Goal: Find specific page/section: Find specific page/section

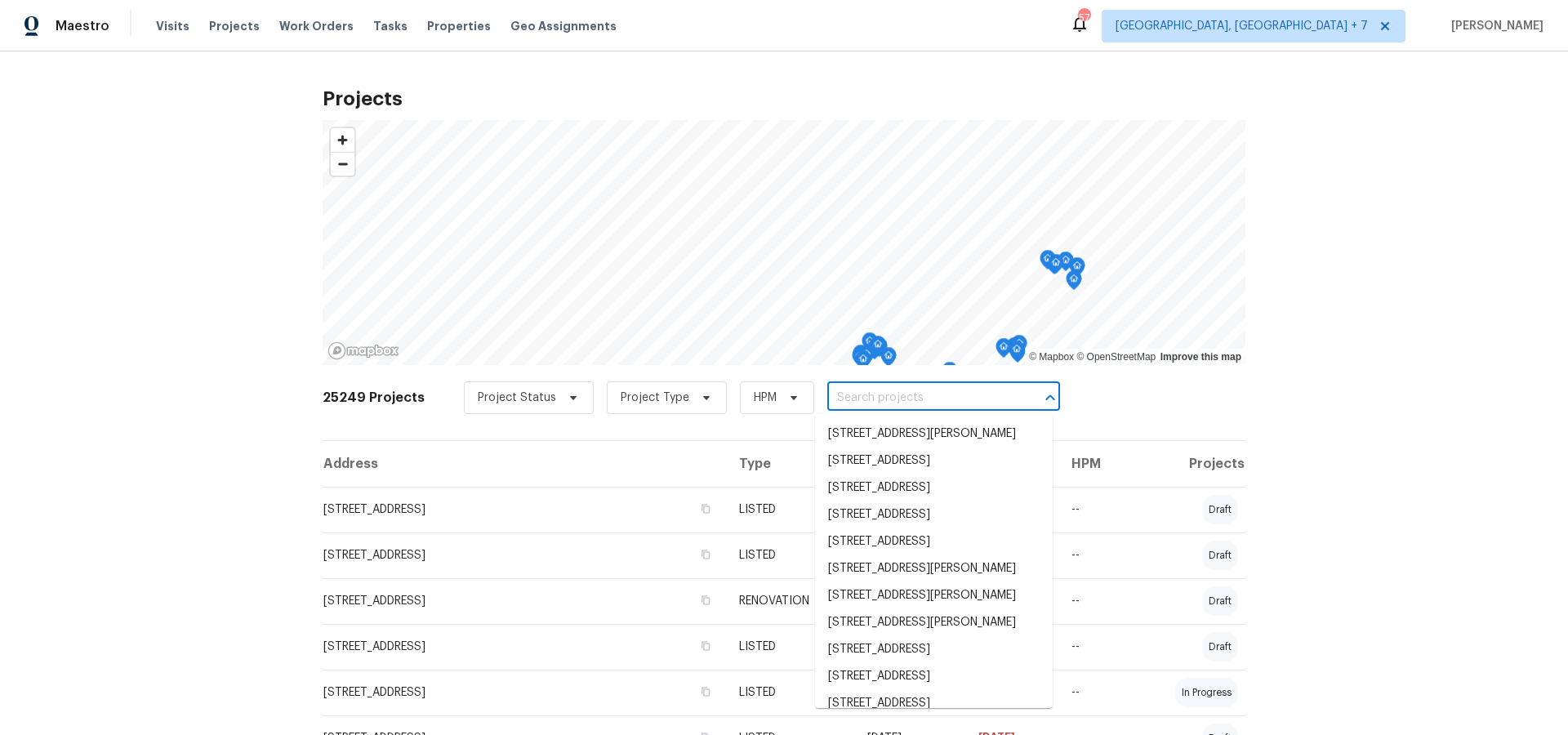
click at [876, 399] on input "text" at bounding box center [921, 397] width 187 height 25
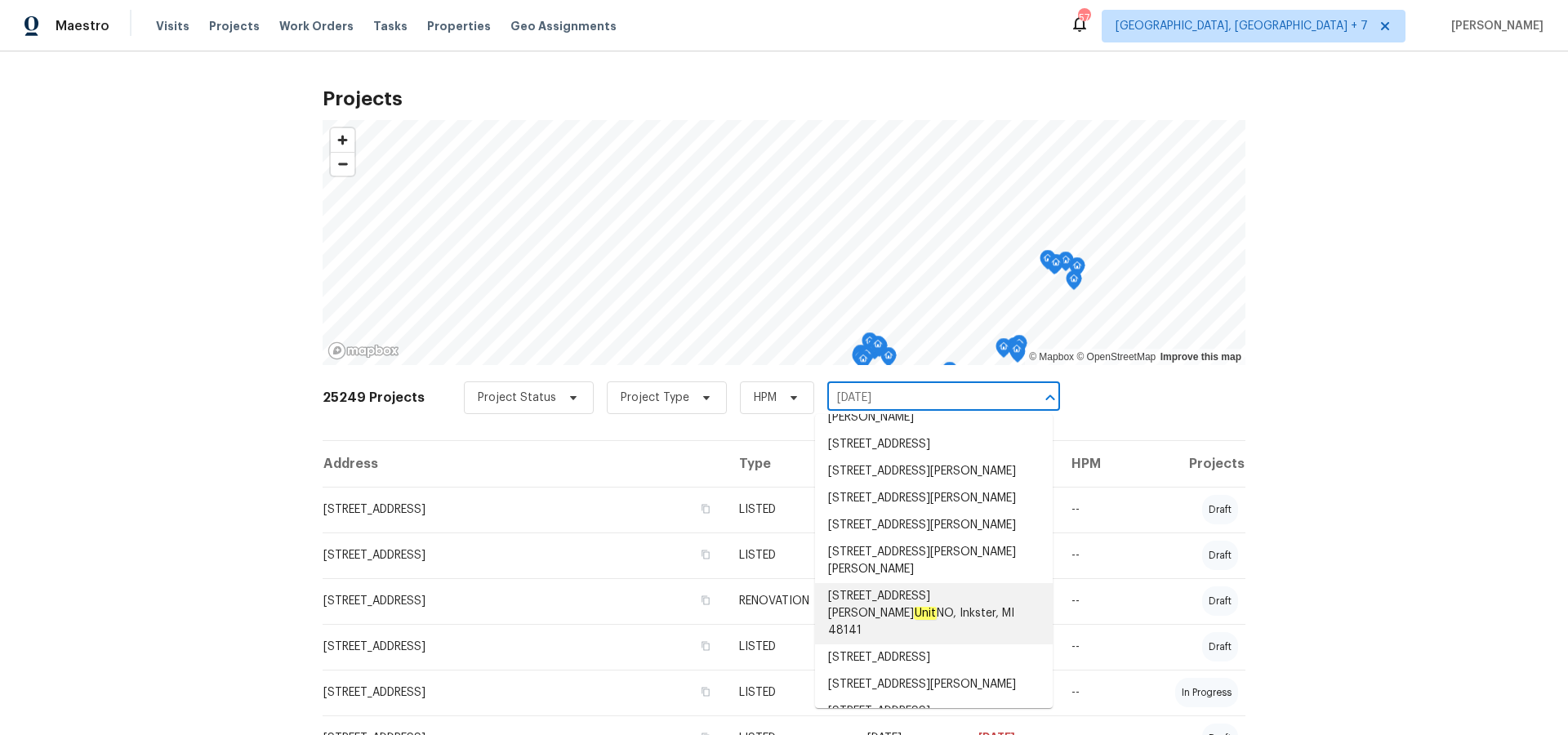
scroll to position [109, 0]
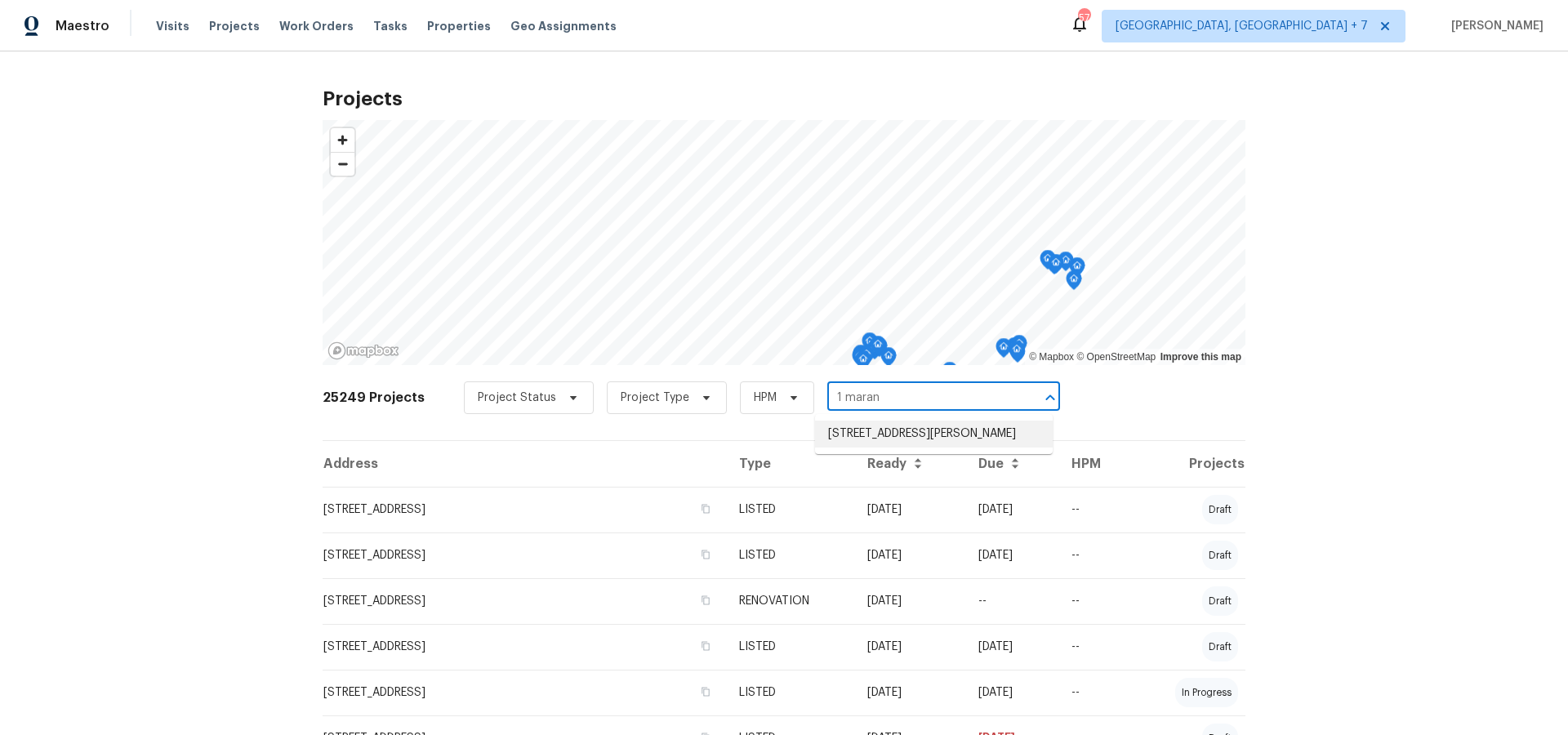
type input "1 maran"
click at [902, 397] on input "text" at bounding box center [921, 397] width 187 height 25
type input "i"
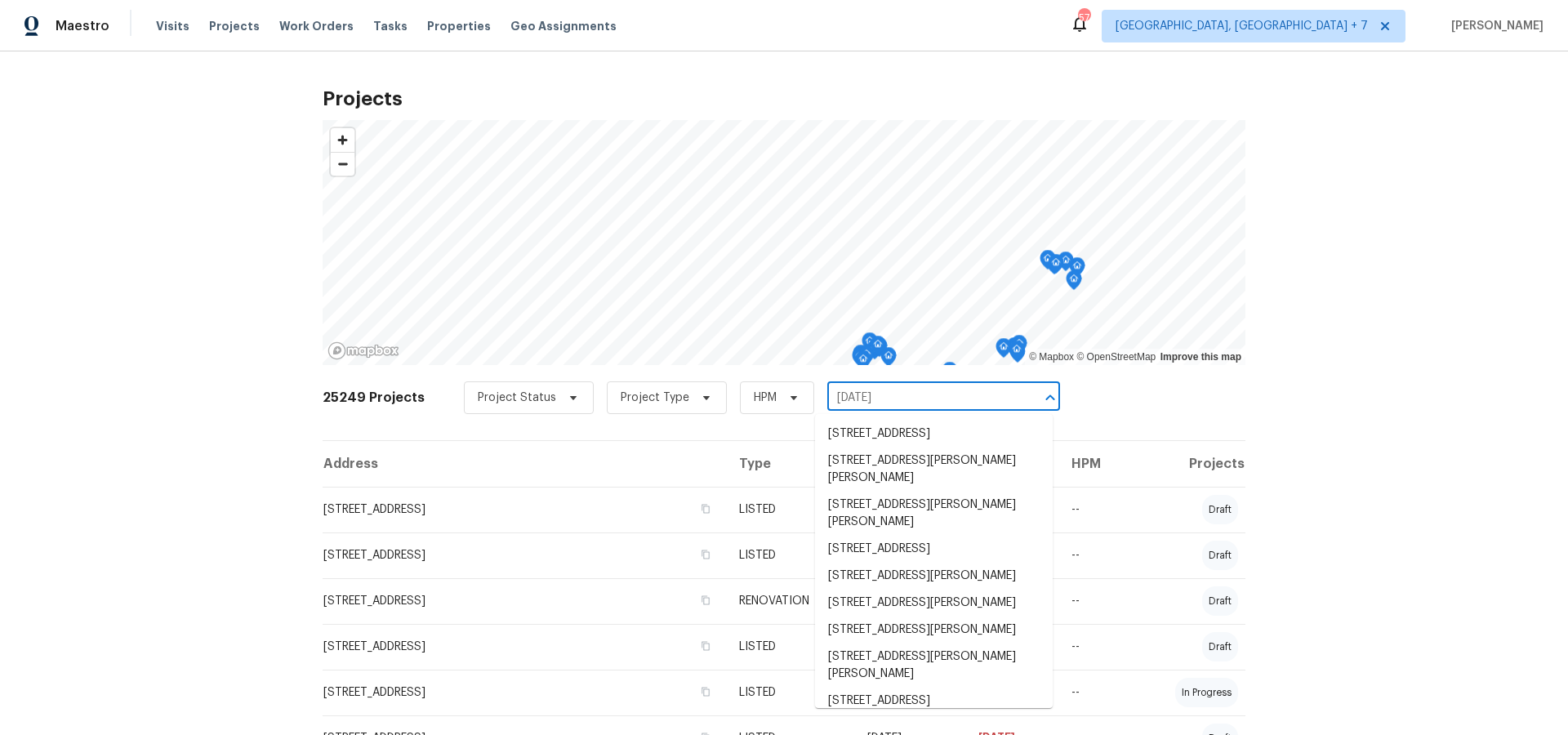
type input "1 mari"
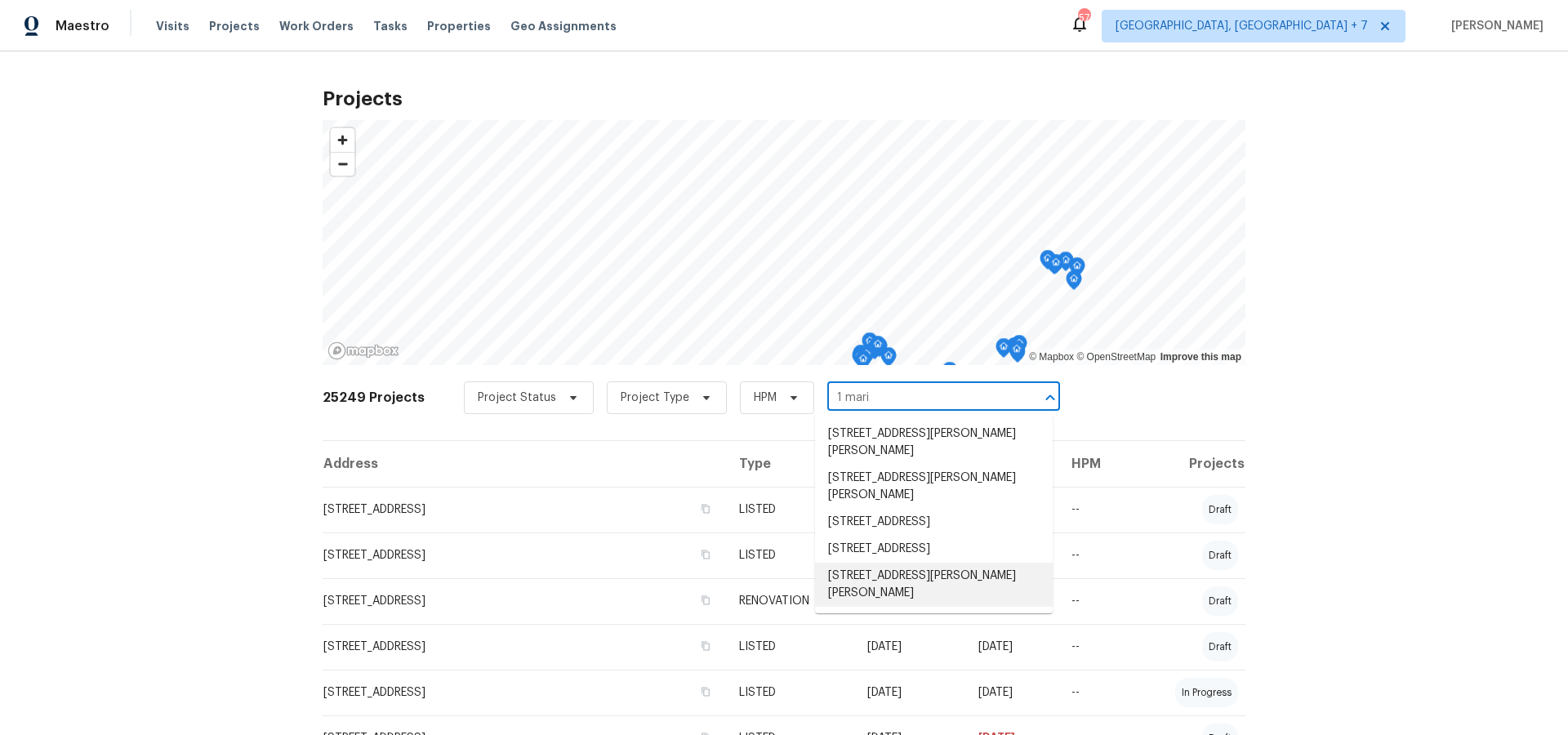
click at [900, 570] on li "[STREET_ADDRESS][PERSON_NAME][PERSON_NAME]" at bounding box center [934, 584] width 238 height 44
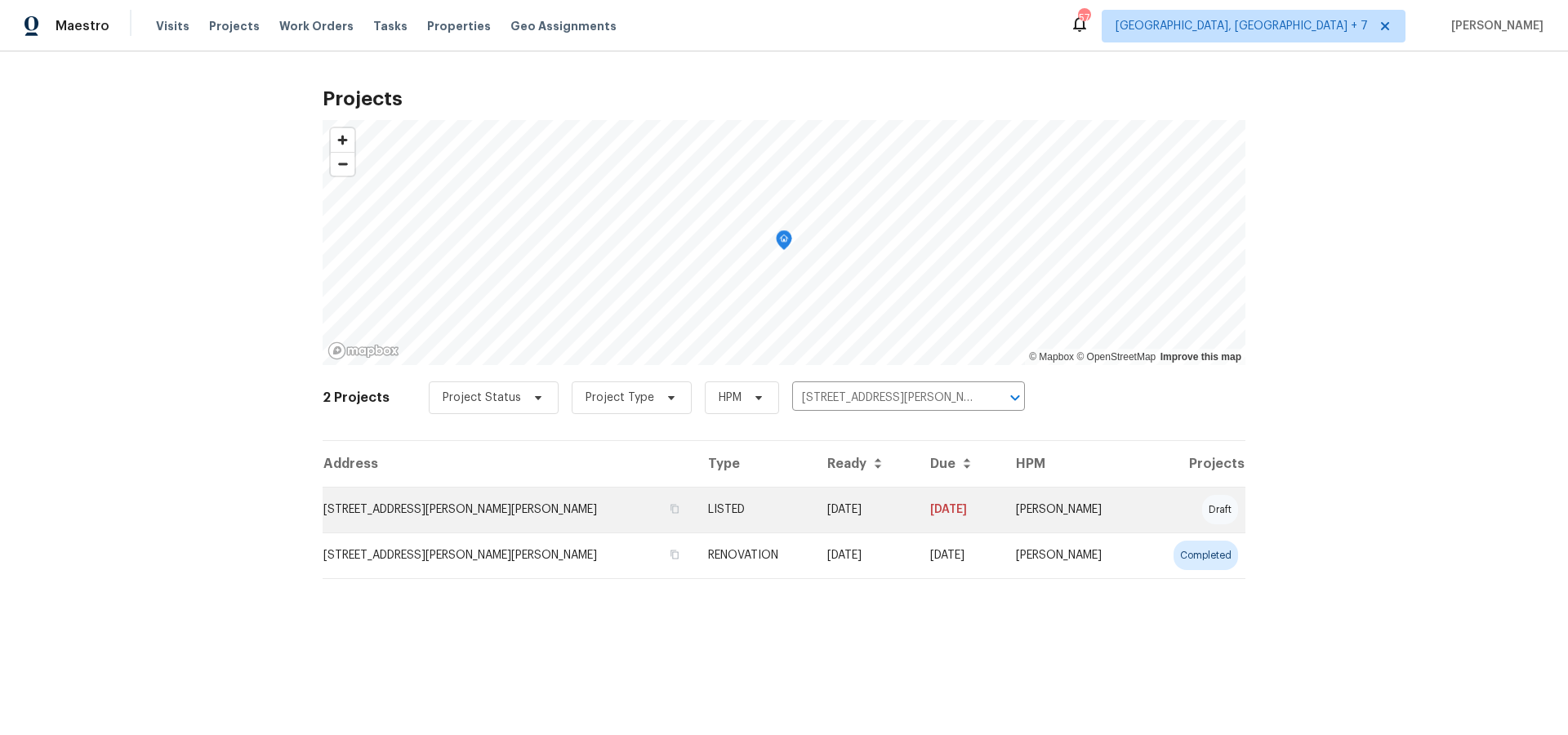
click at [448, 514] on td "[STREET_ADDRESS][PERSON_NAME][PERSON_NAME]" at bounding box center [509, 509] width 373 height 45
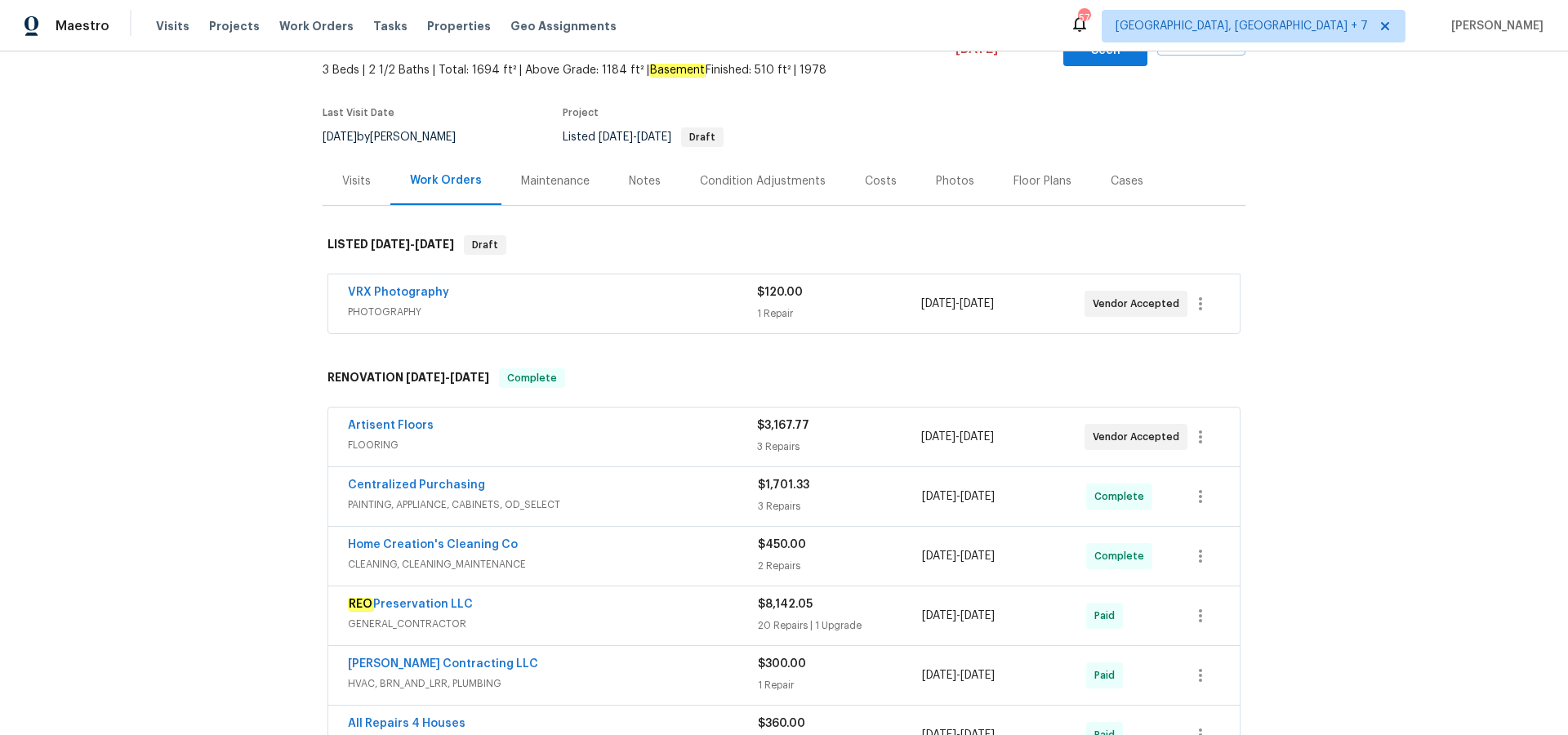
scroll to position [109, 0]
click at [395, 417] on link "Artisent Floors" at bounding box center [391, 423] width 86 height 11
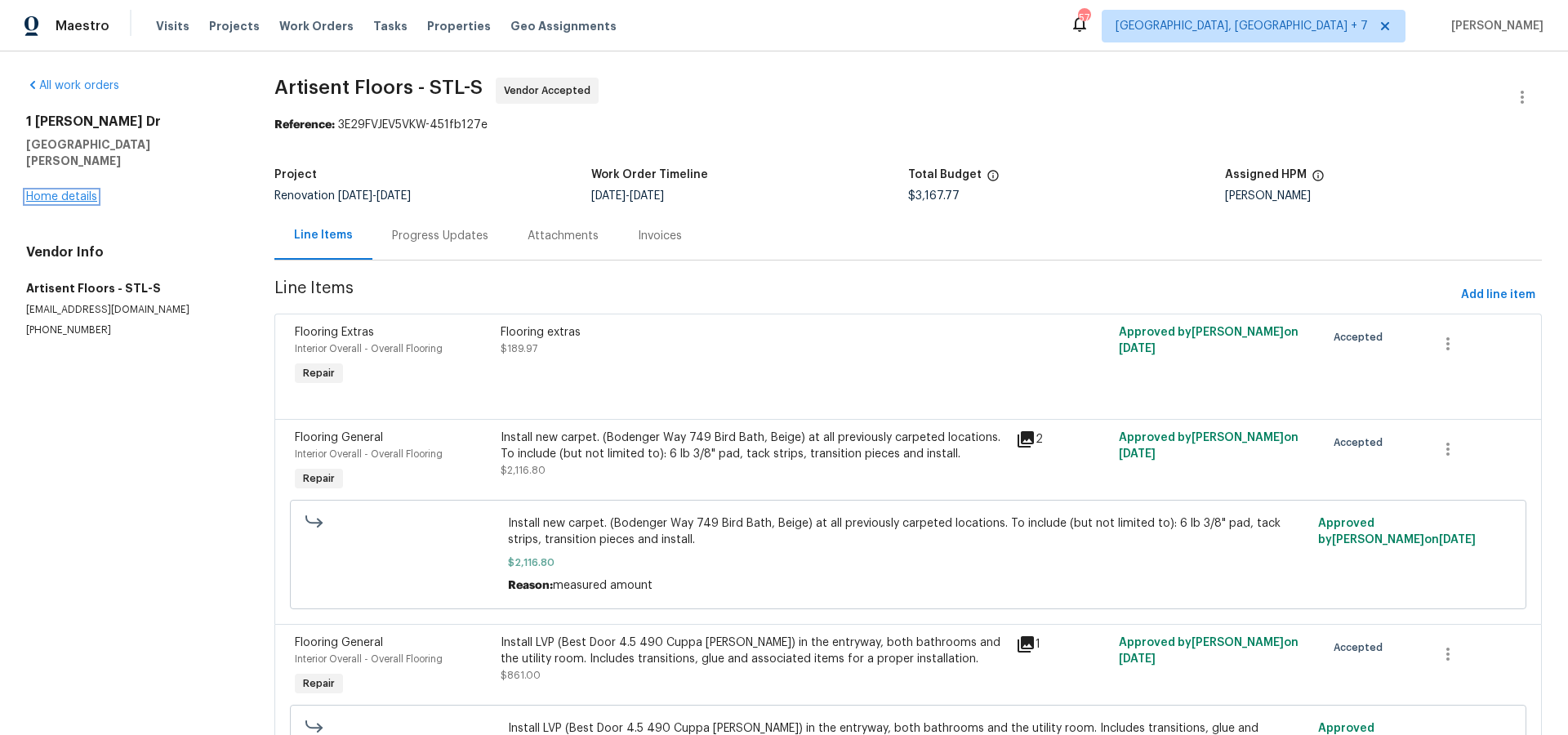
click at [80, 191] on link "Home details" at bounding box center [61, 196] width 71 height 11
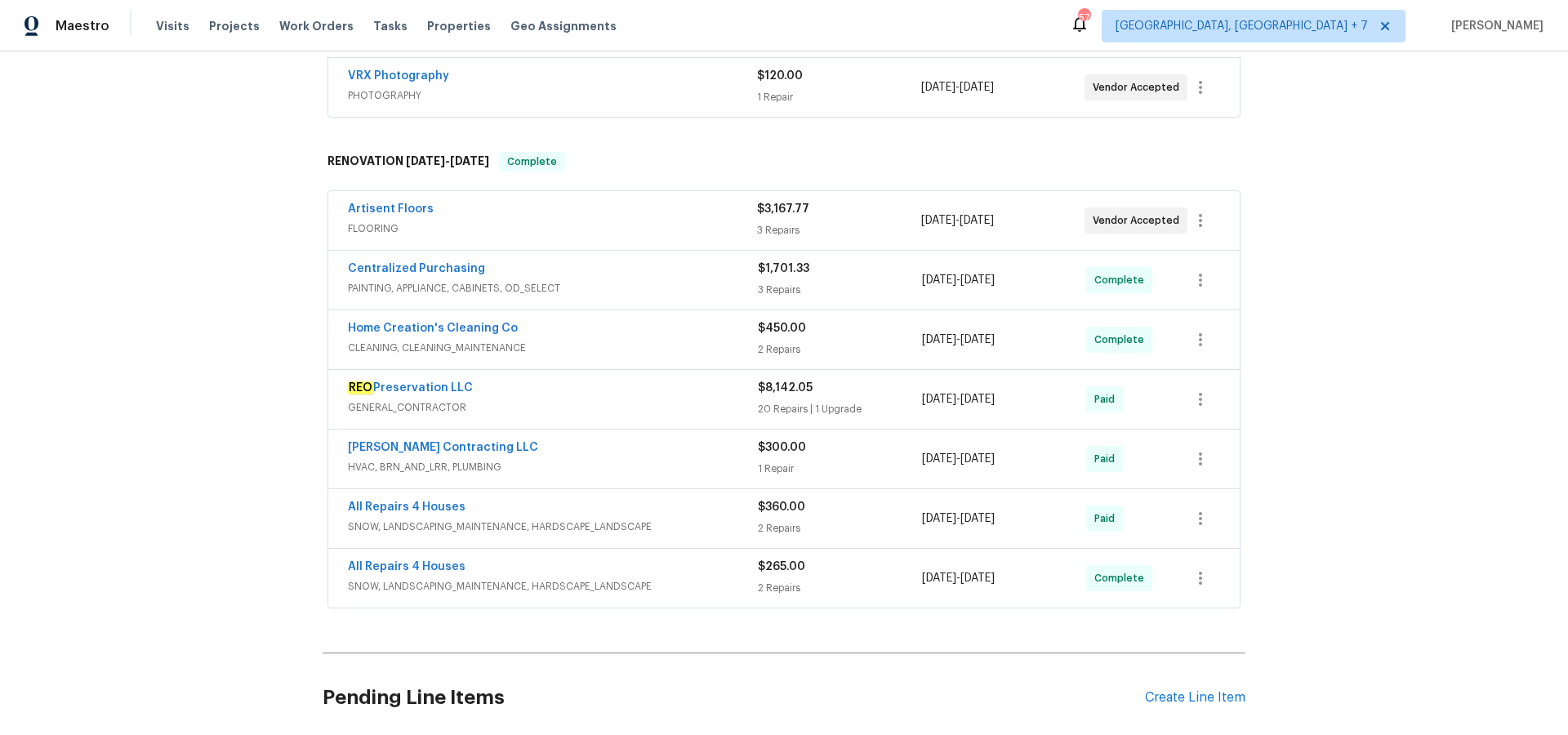
scroll to position [327, 0]
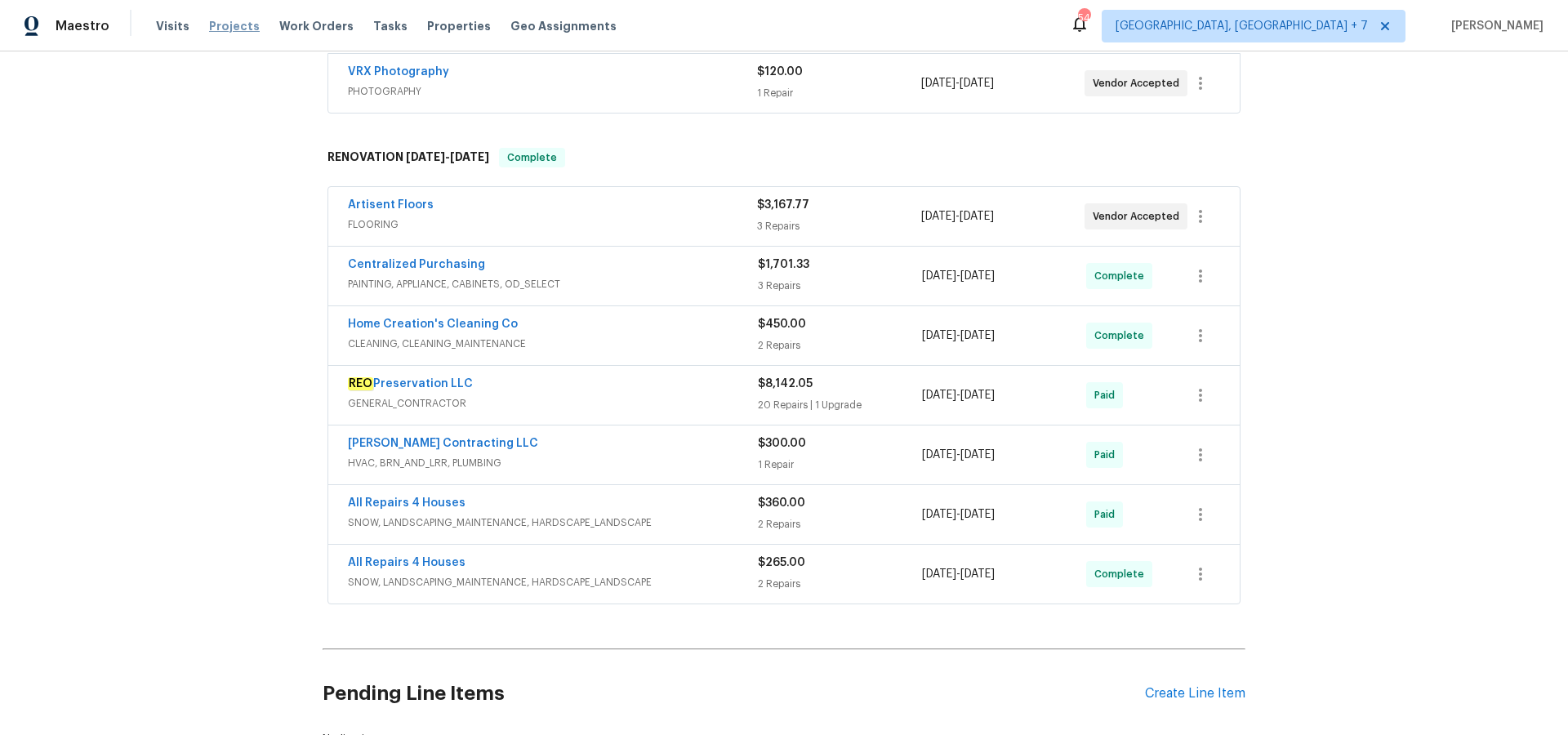
click at [235, 28] on span "Projects" at bounding box center [235, 25] width 51 height 16
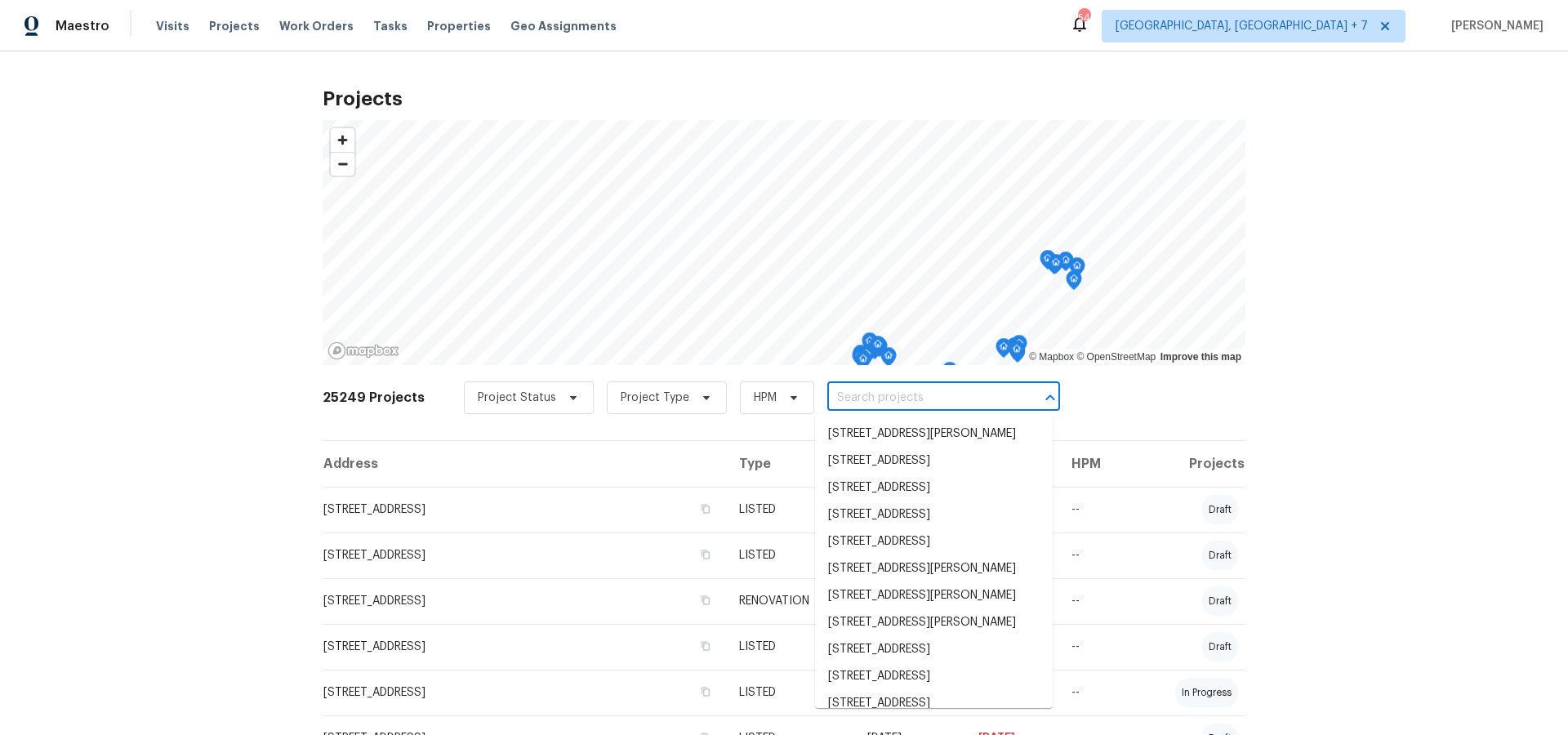
click at [928, 402] on input "text" at bounding box center [921, 397] width 187 height 25
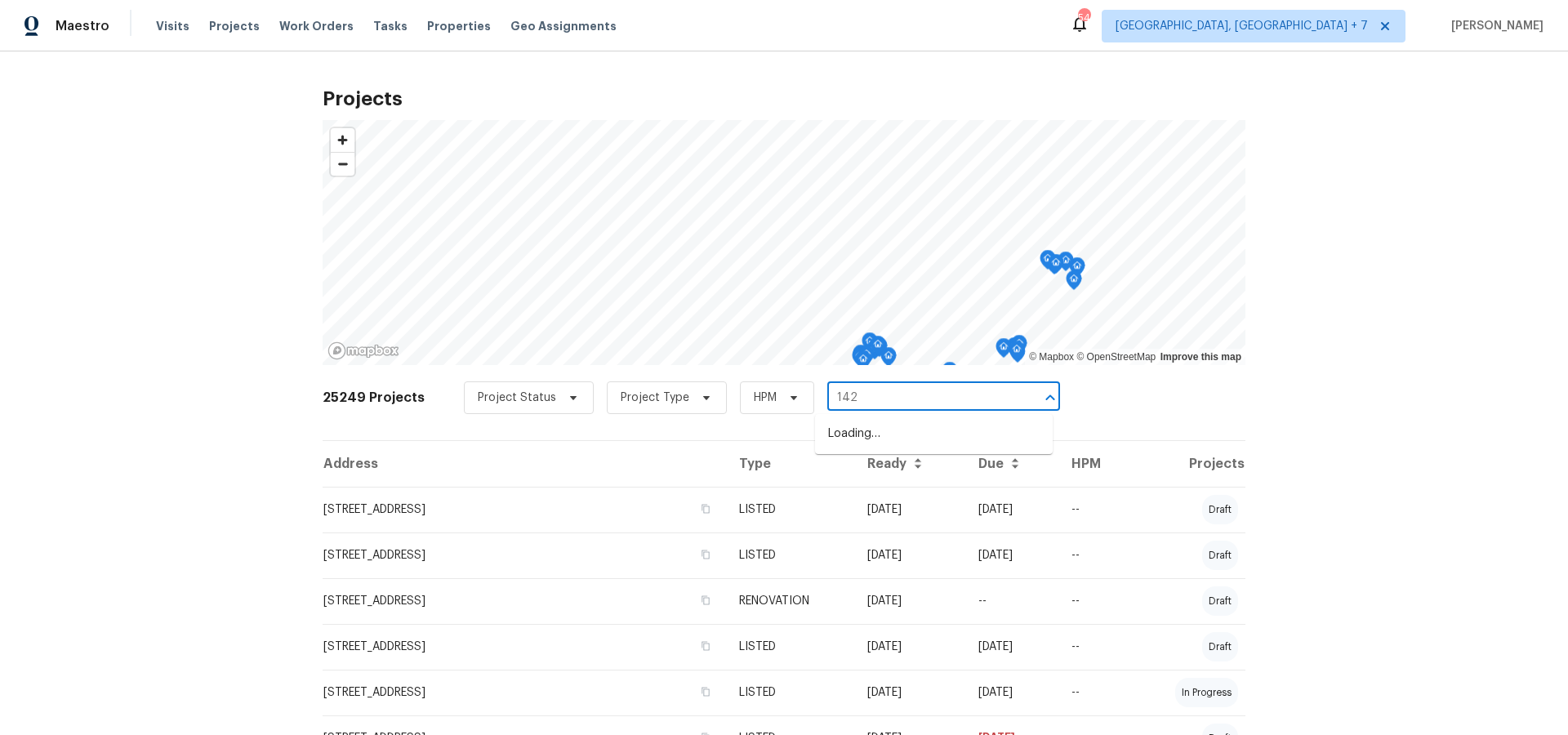
type input "1426"
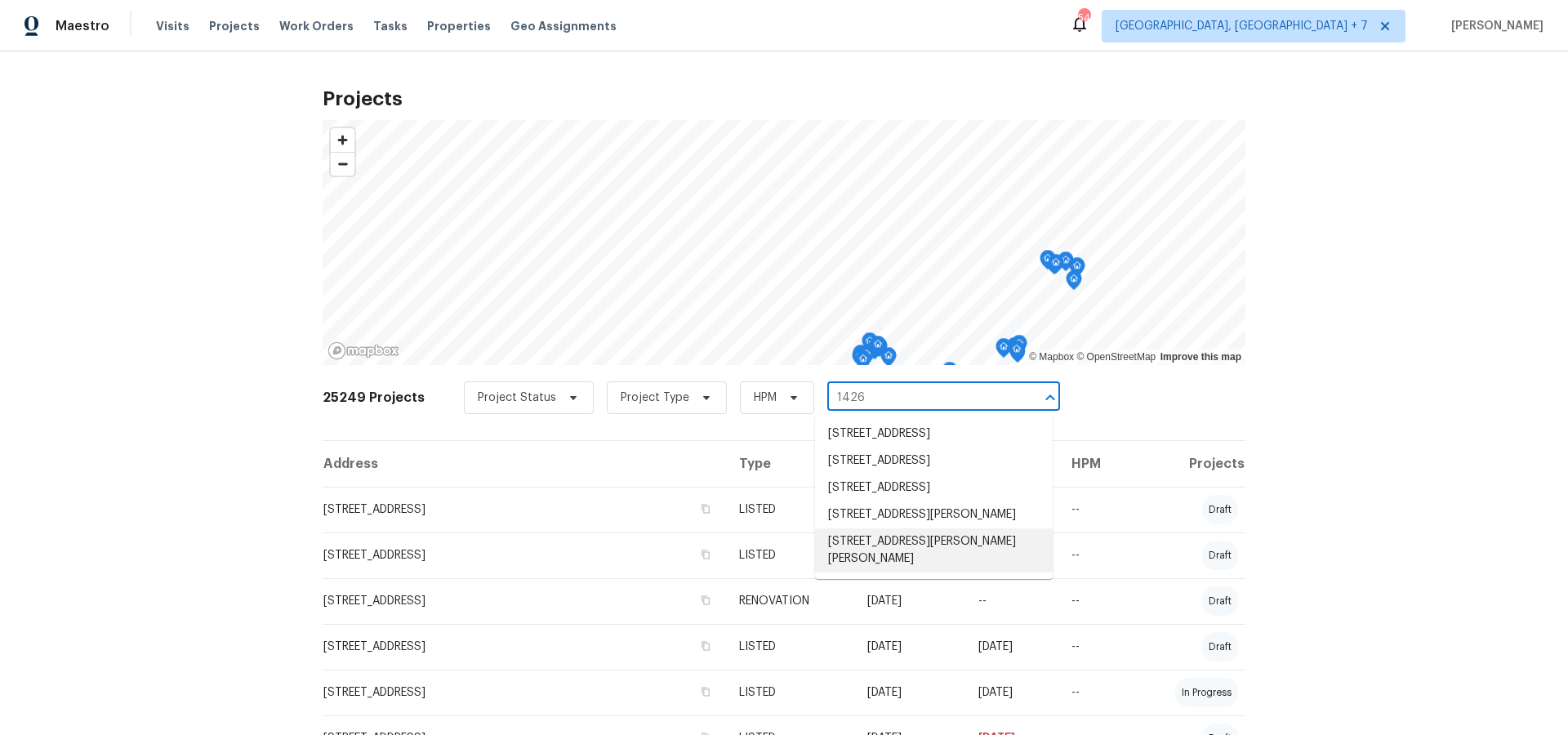
click at [907, 567] on li "[STREET_ADDRESS][PERSON_NAME][PERSON_NAME]" at bounding box center [934, 550] width 238 height 44
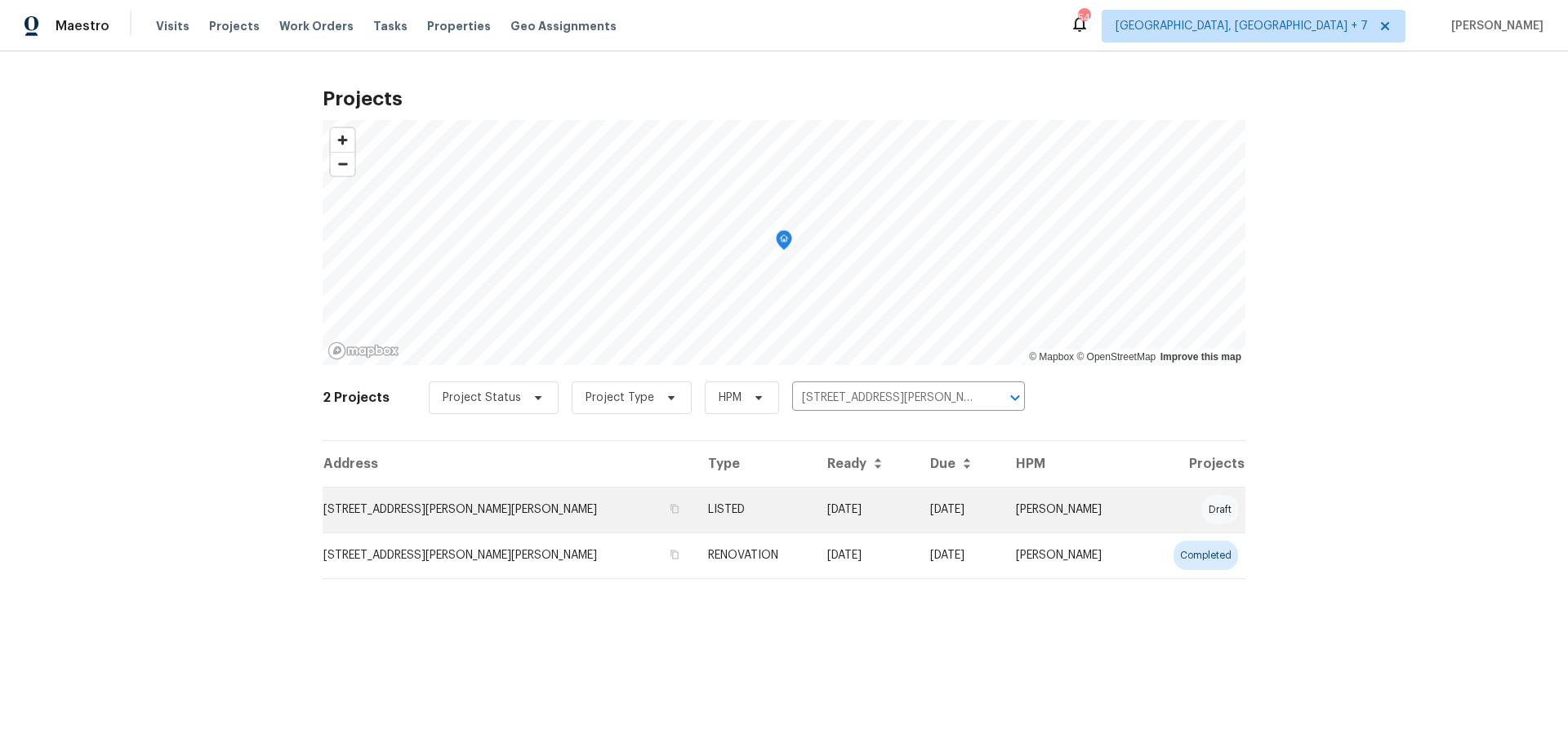
click at [392, 511] on td "[STREET_ADDRESS][PERSON_NAME][PERSON_NAME]" at bounding box center [509, 509] width 373 height 45
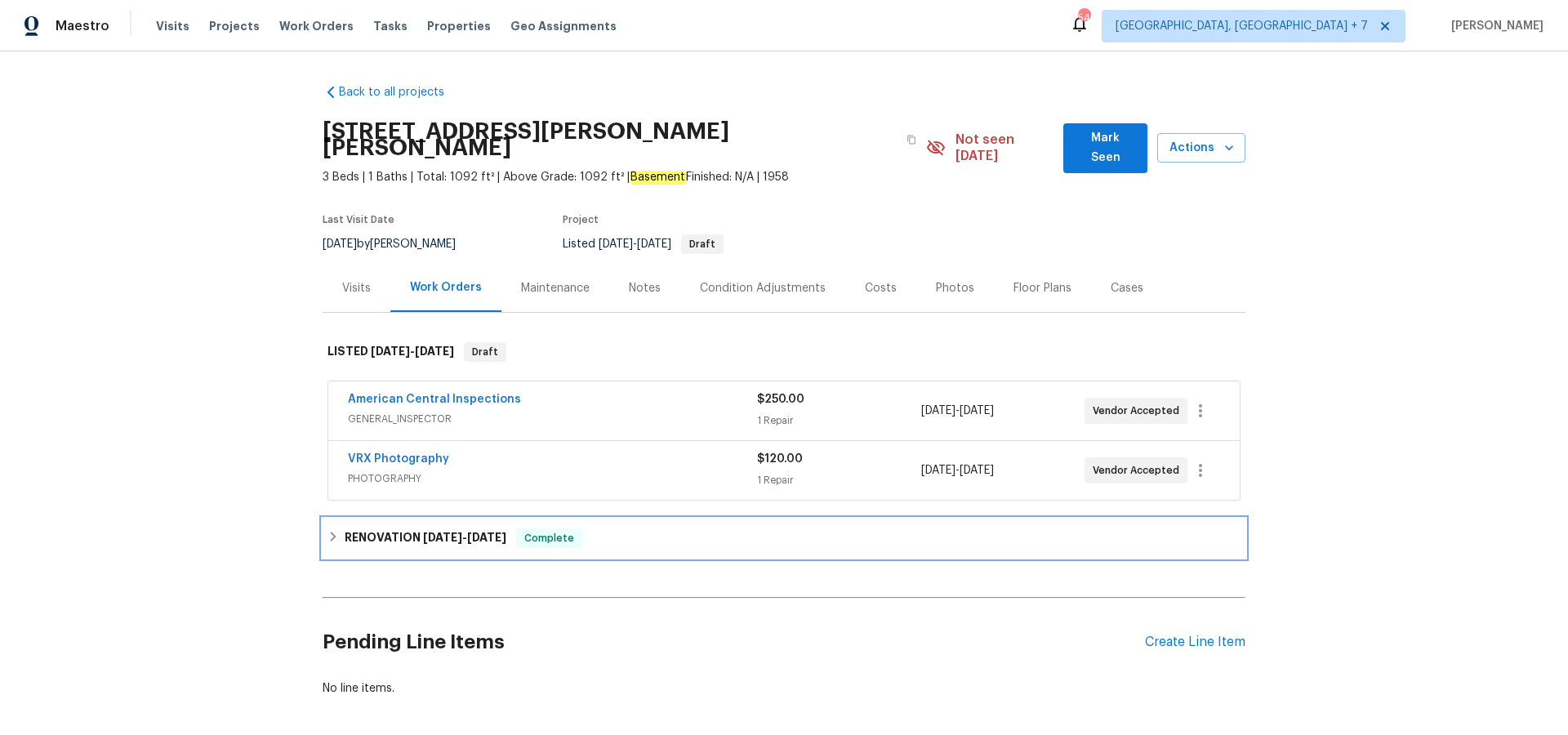
click at [457, 531] on span "[DATE]" at bounding box center [442, 537] width 40 height 11
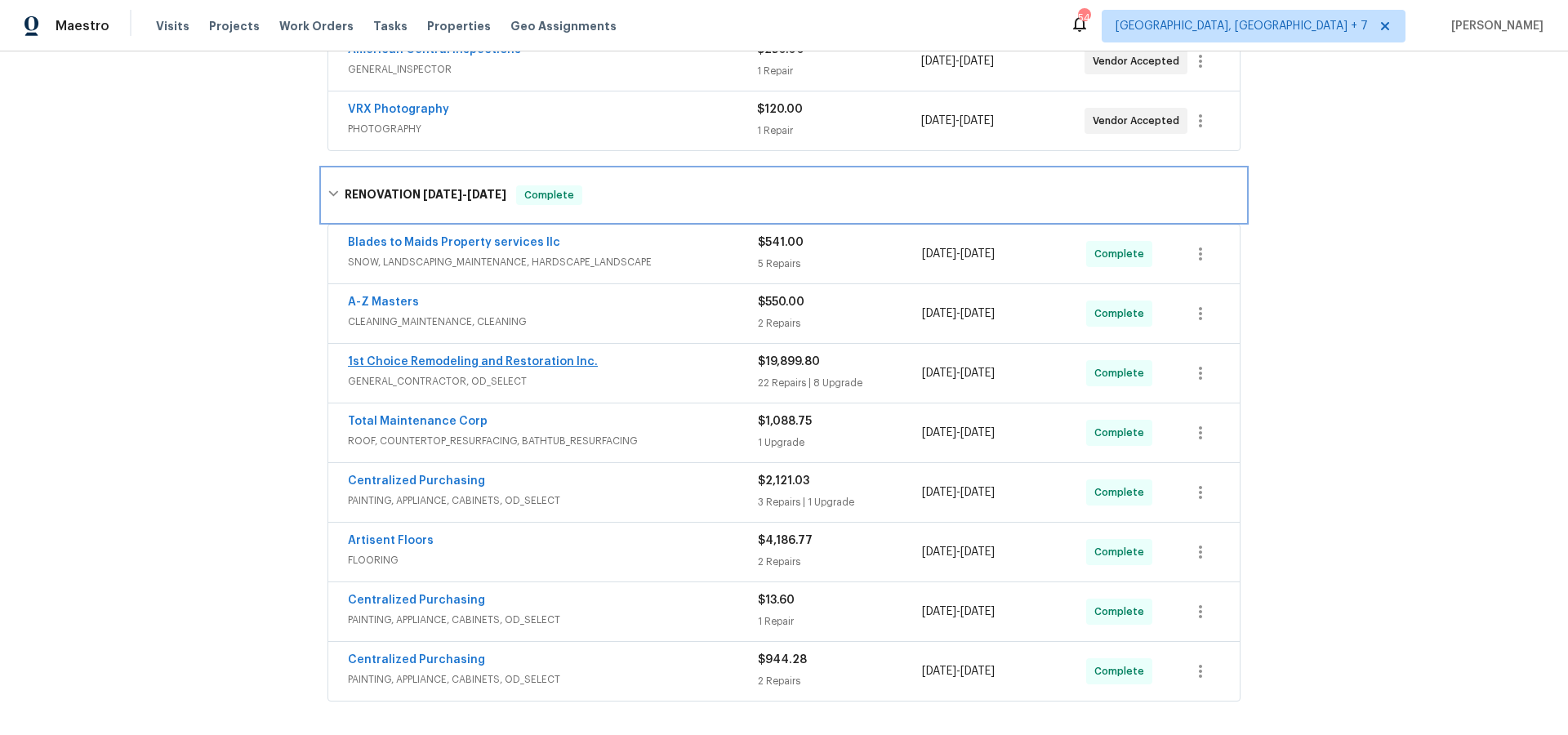
scroll to position [350, 0]
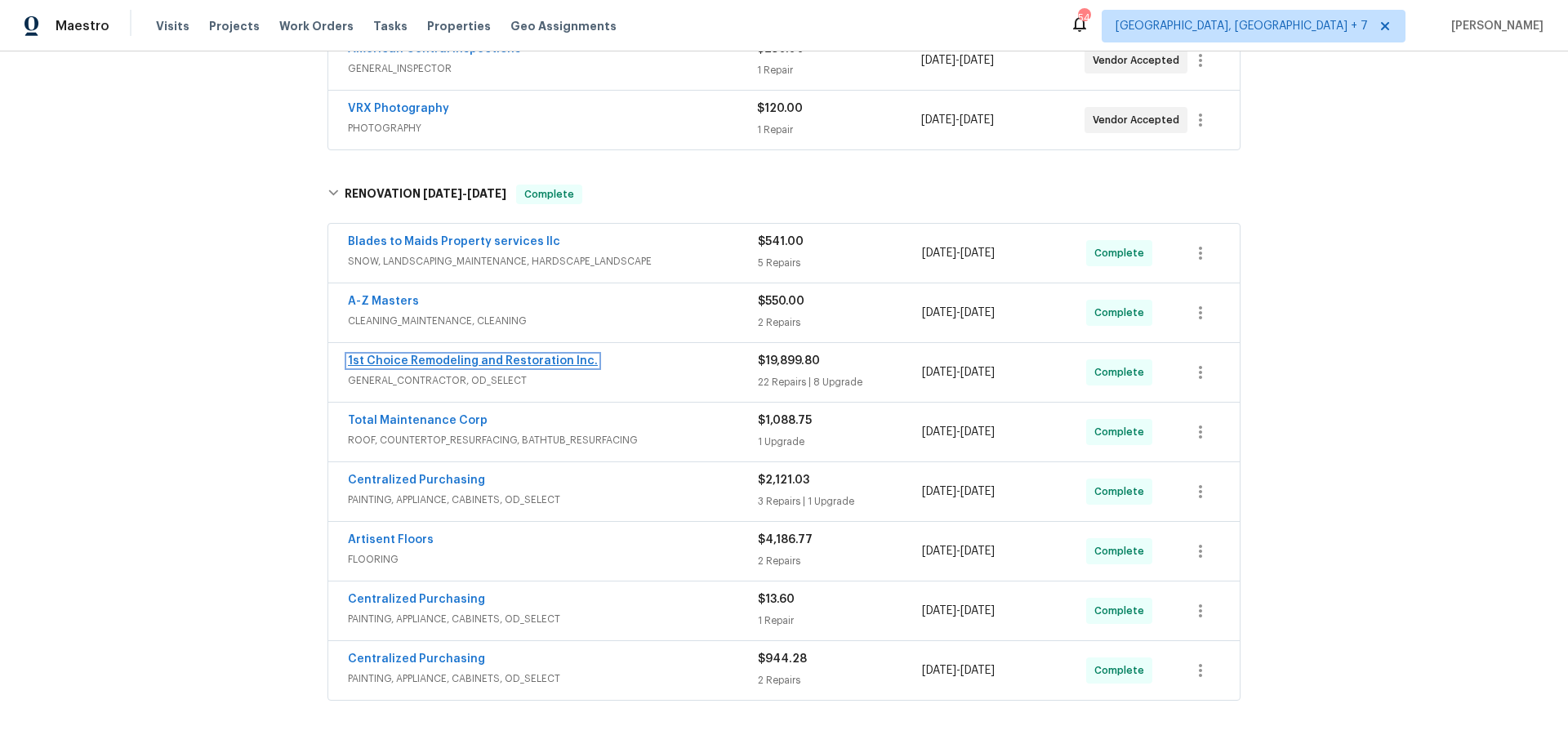
click at [530, 355] on link "1st Choice Remodeling and Restoration Inc." at bounding box center [473, 360] width 250 height 11
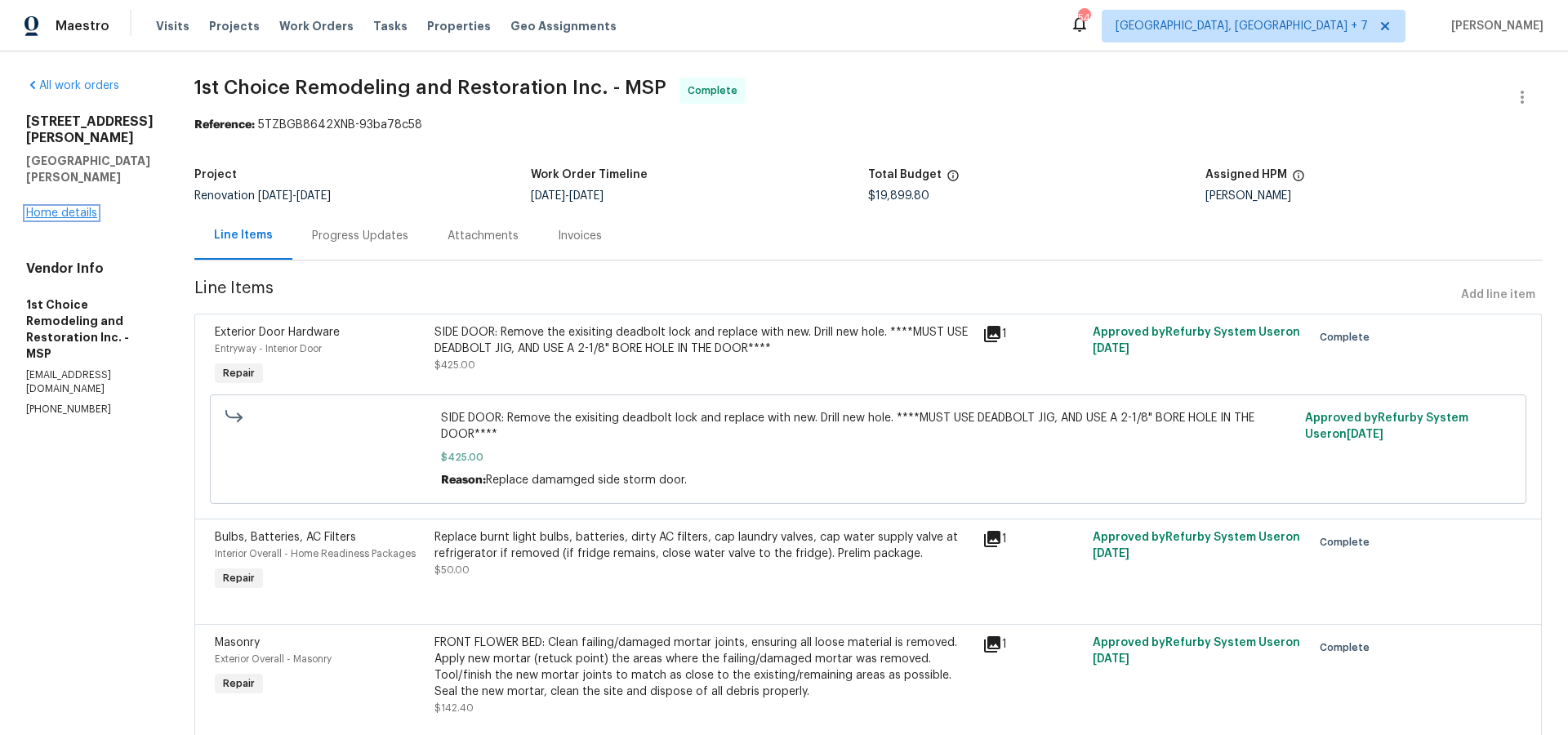
click at [75, 208] on link "Home details" at bounding box center [61, 213] width 71 height 11
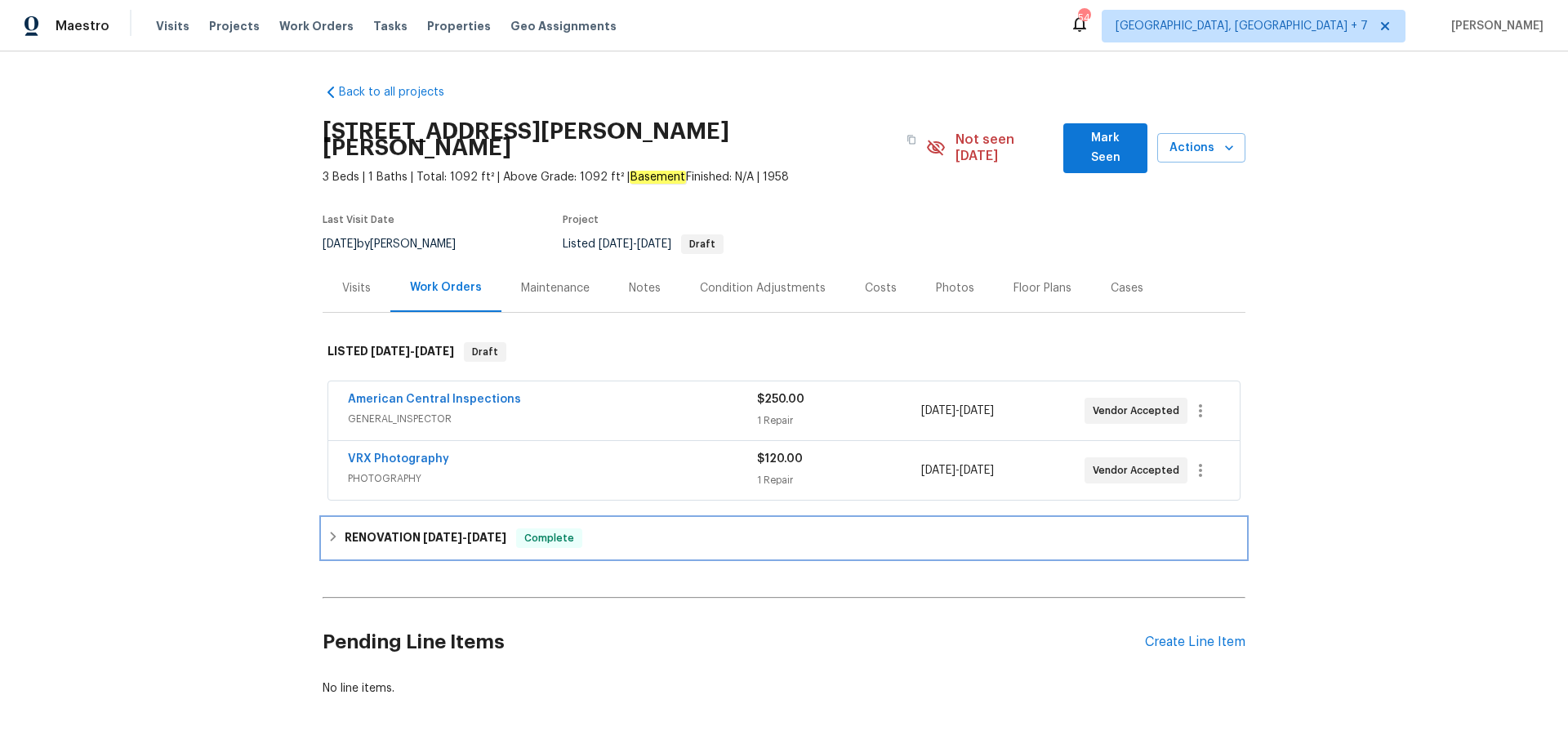
click at [367, 528] on h6 "RENOVATION [DATE] - [DATE]" at bounding box center [425, 538] width 161 height 20
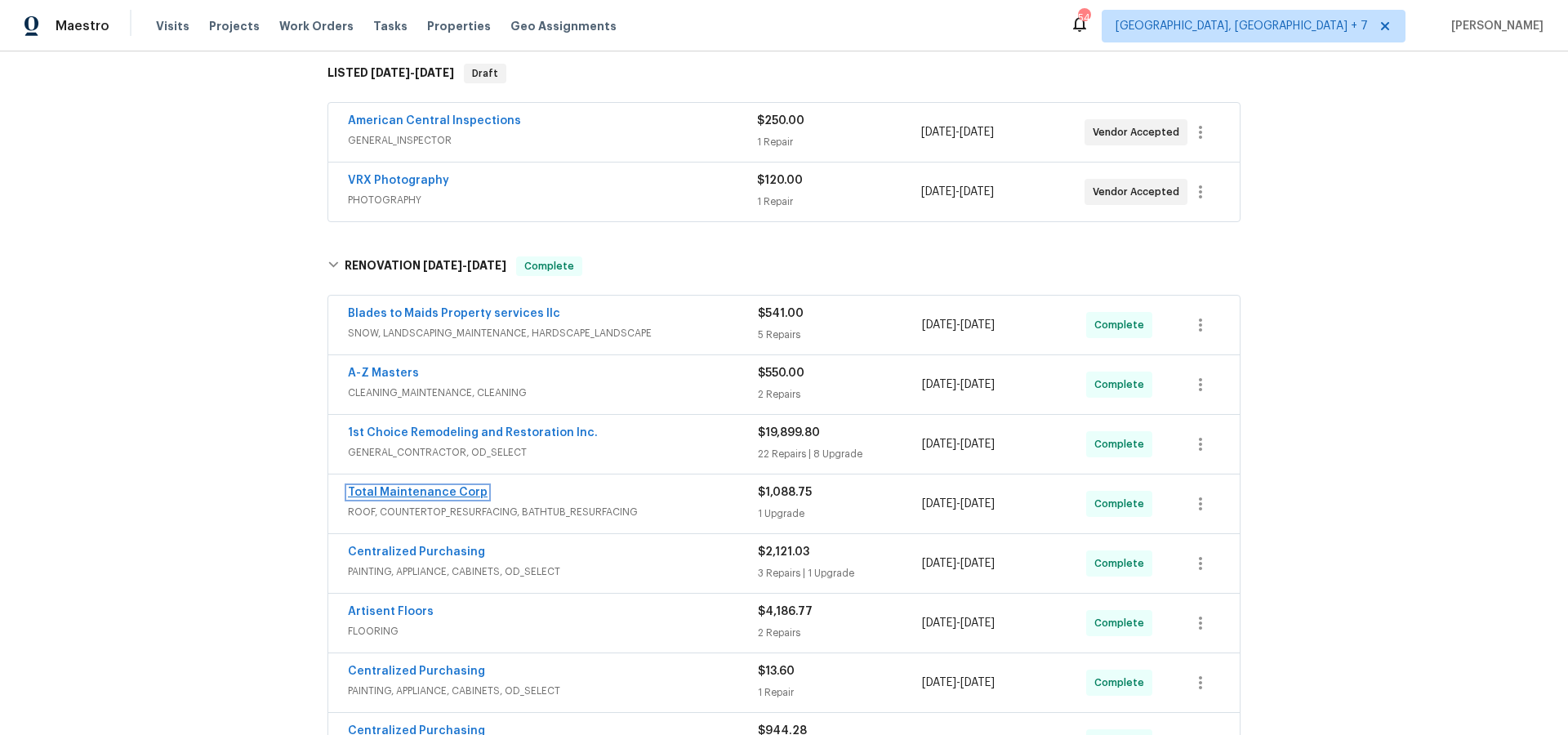
scroll to position [276, 0]
click at [445, 489] on link "Total Maintenance Corp" at bounding box center [418, 494] width 140 height 11
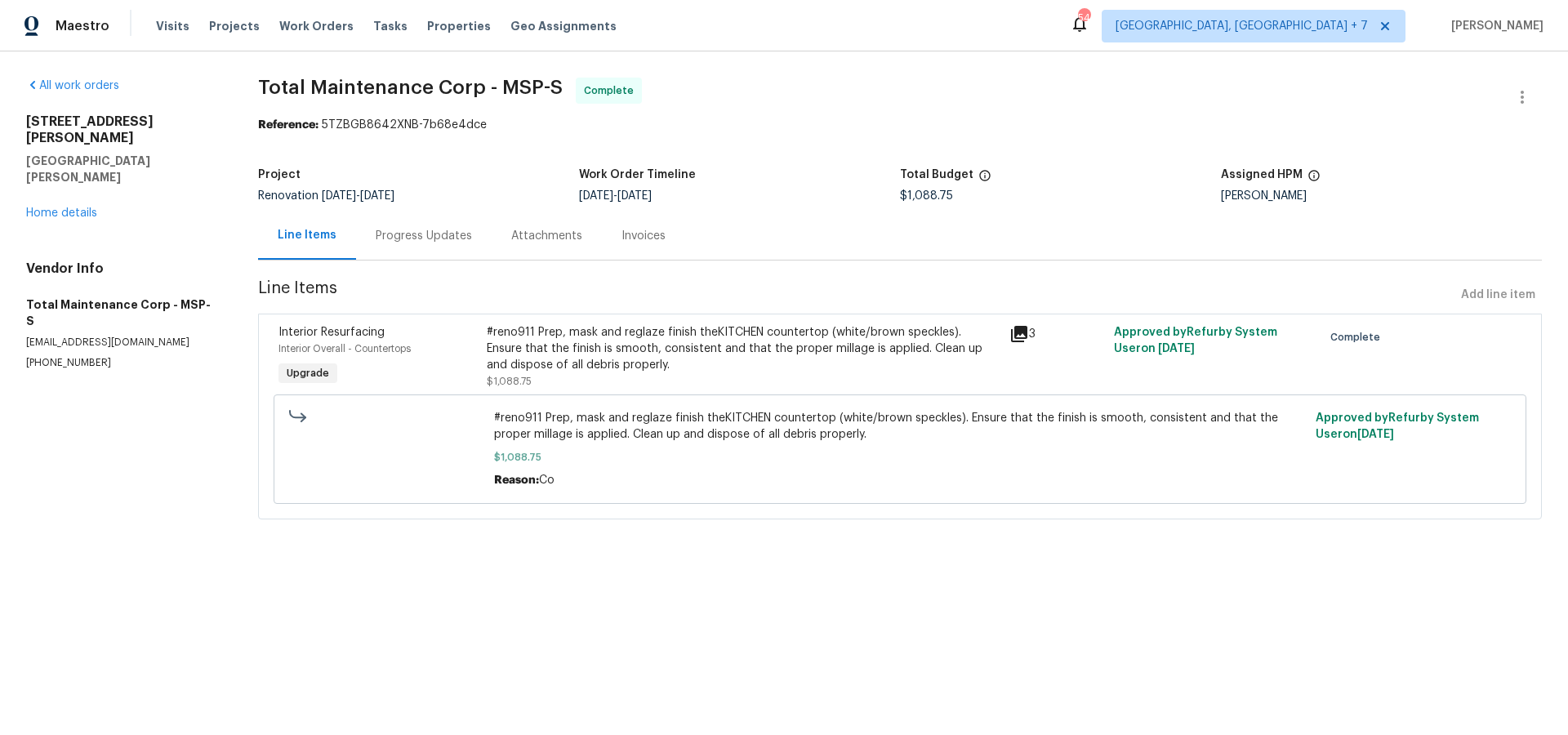
click at [1018, 331] on icon at bounding box center [1018, 333] width 16 height 16
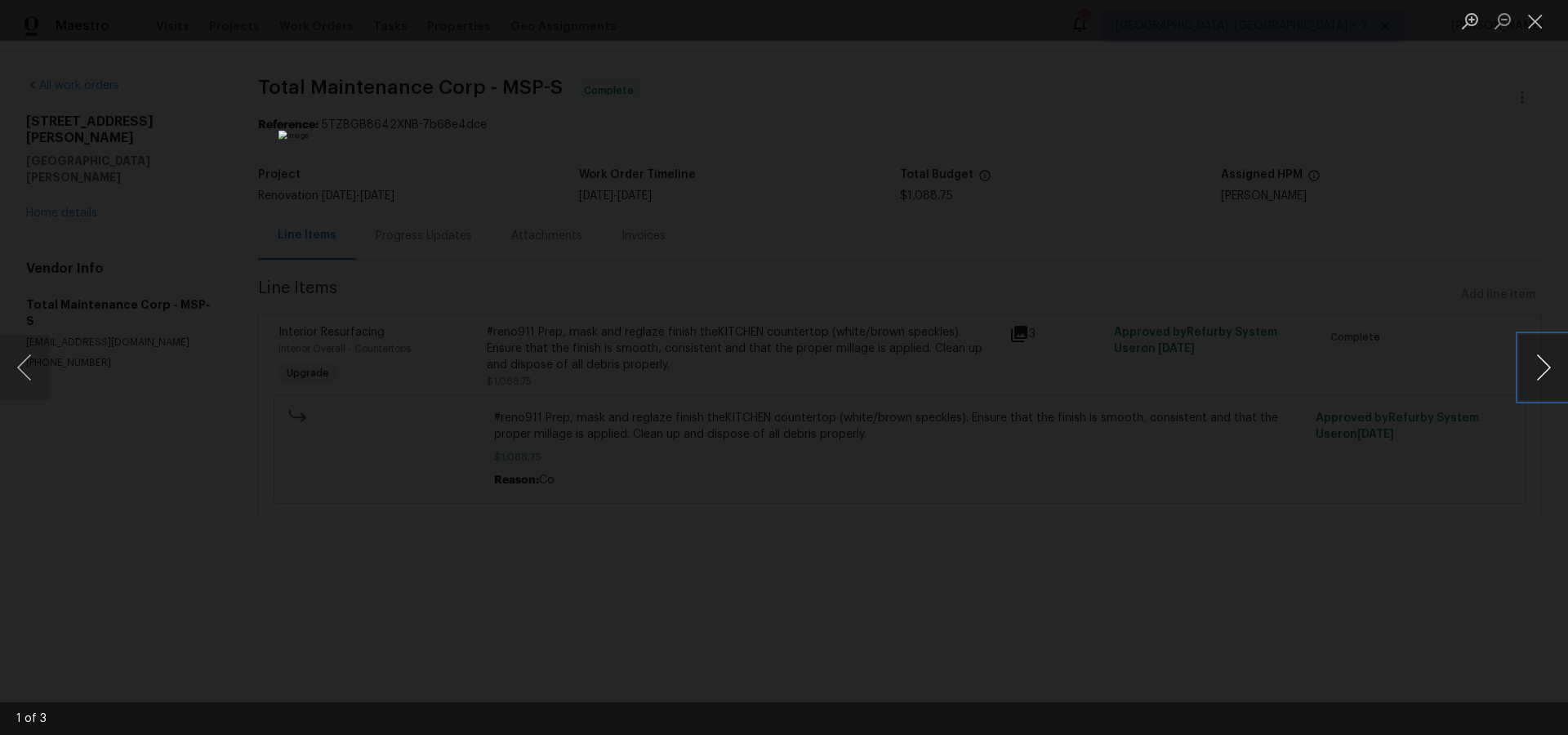
click at [1538, 379] on button "Next image" at bounding box center [1543, 367] width 49 height 65
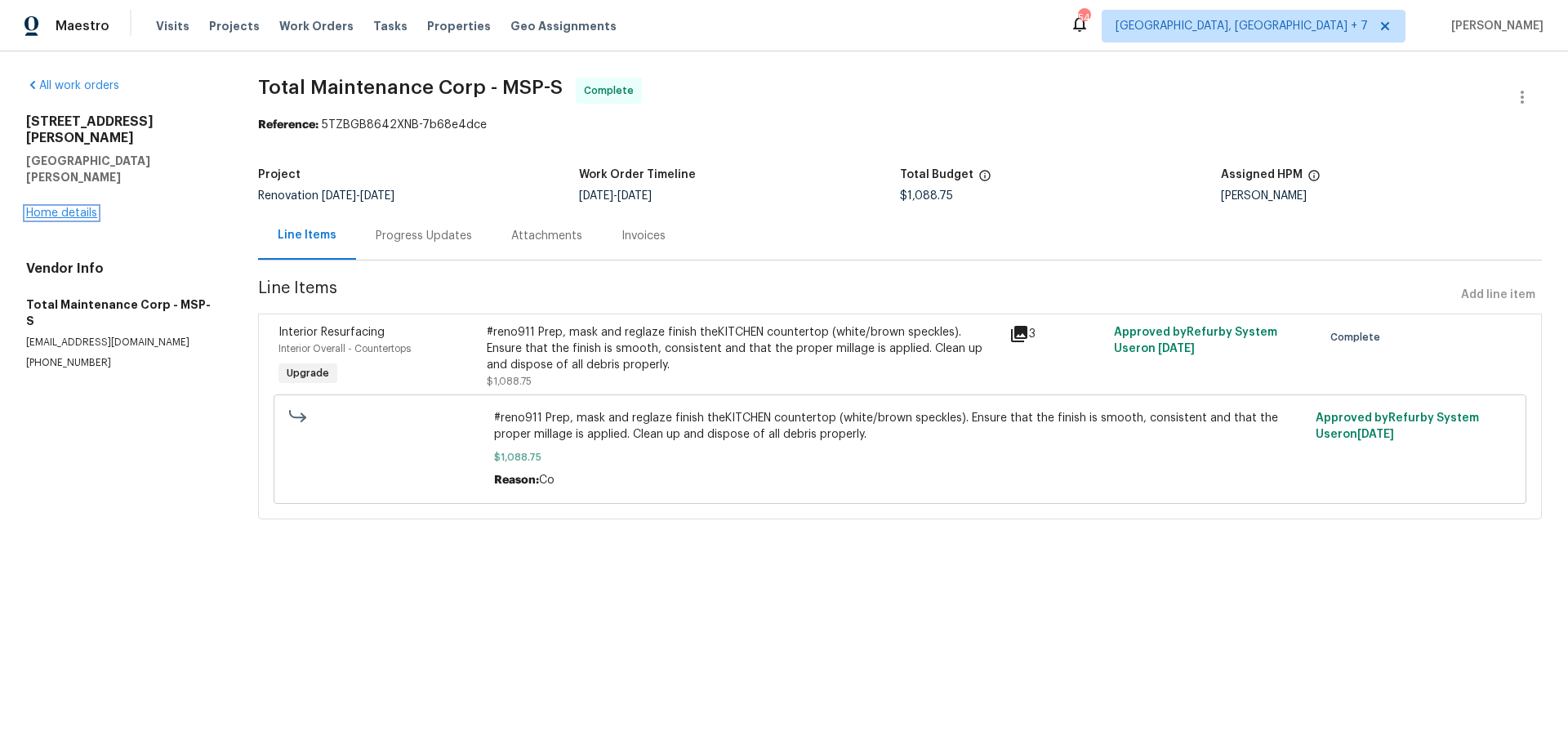
click at [57, 208] on link "Home details" at bounding box center [61, 213] width 71 height 11
